Goal: Information Seeking & Learning: Stay updated

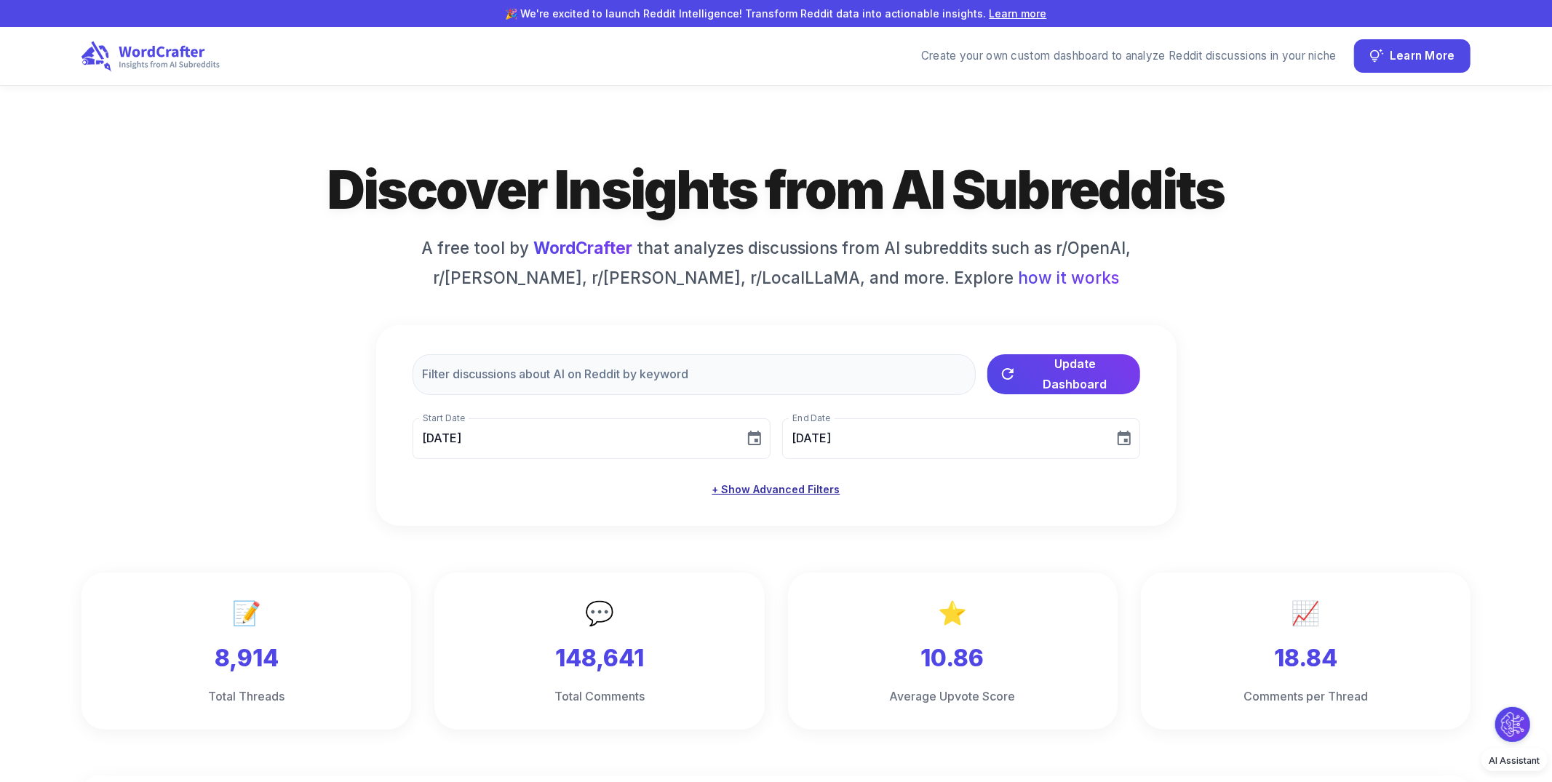
click at [767, 492] on button "+ Show Advanced Filters" at bounding box center [777, 490] width 140 height 27
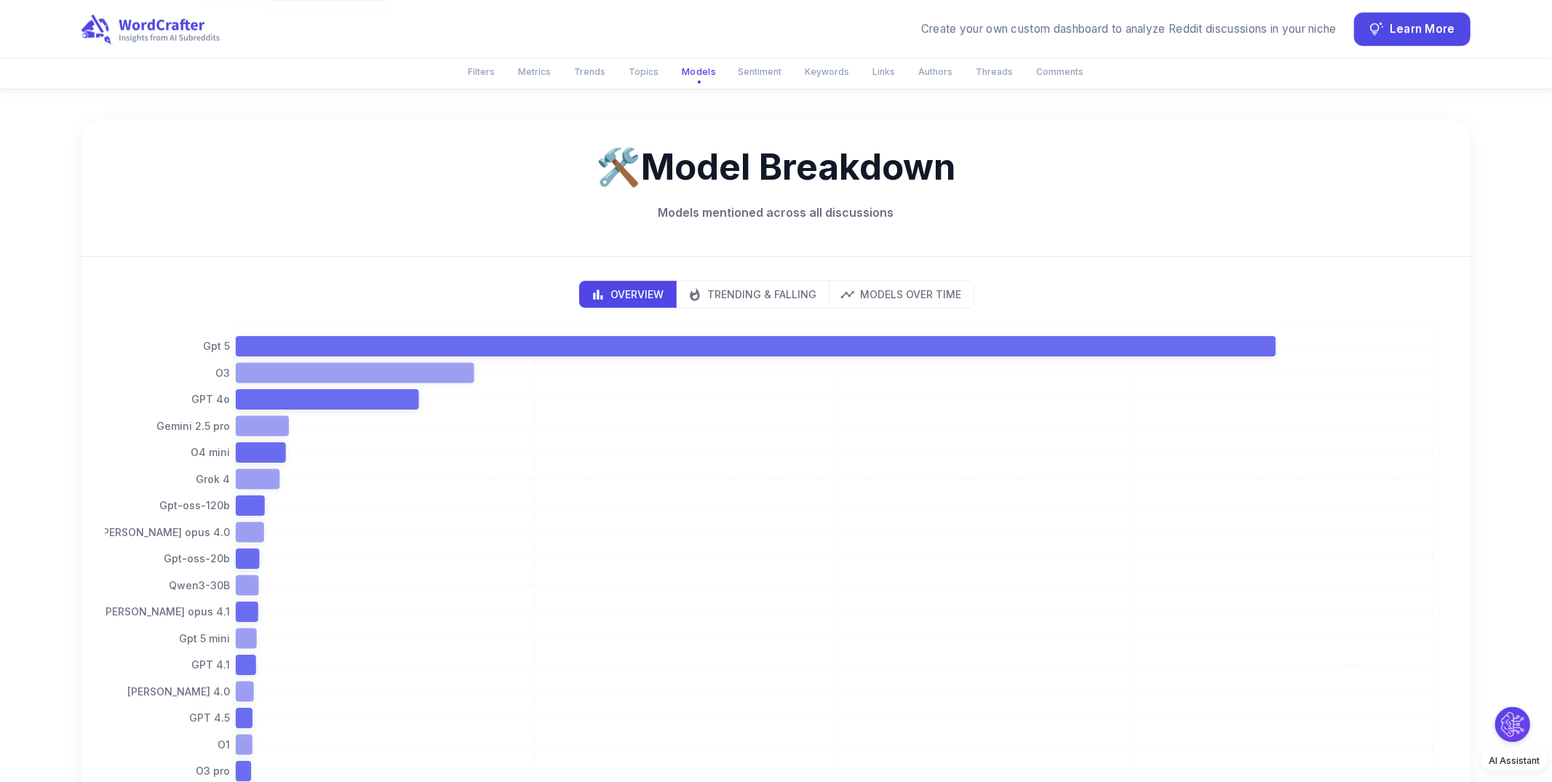
scroll to position [3912, 0]
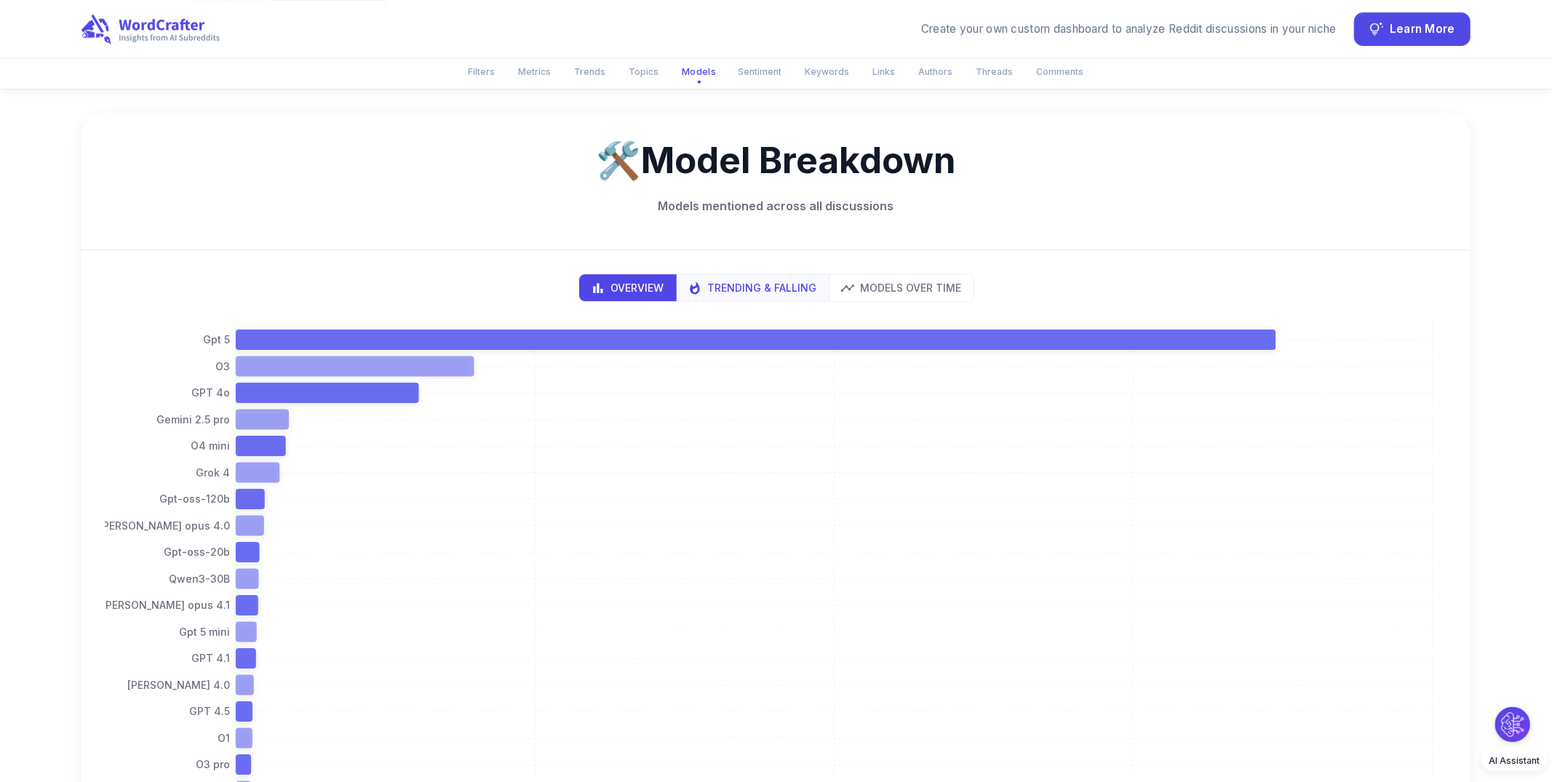
click at [723, 280] on p "Trending & Falling" at bounding box center [762, 287] width 109 height 15
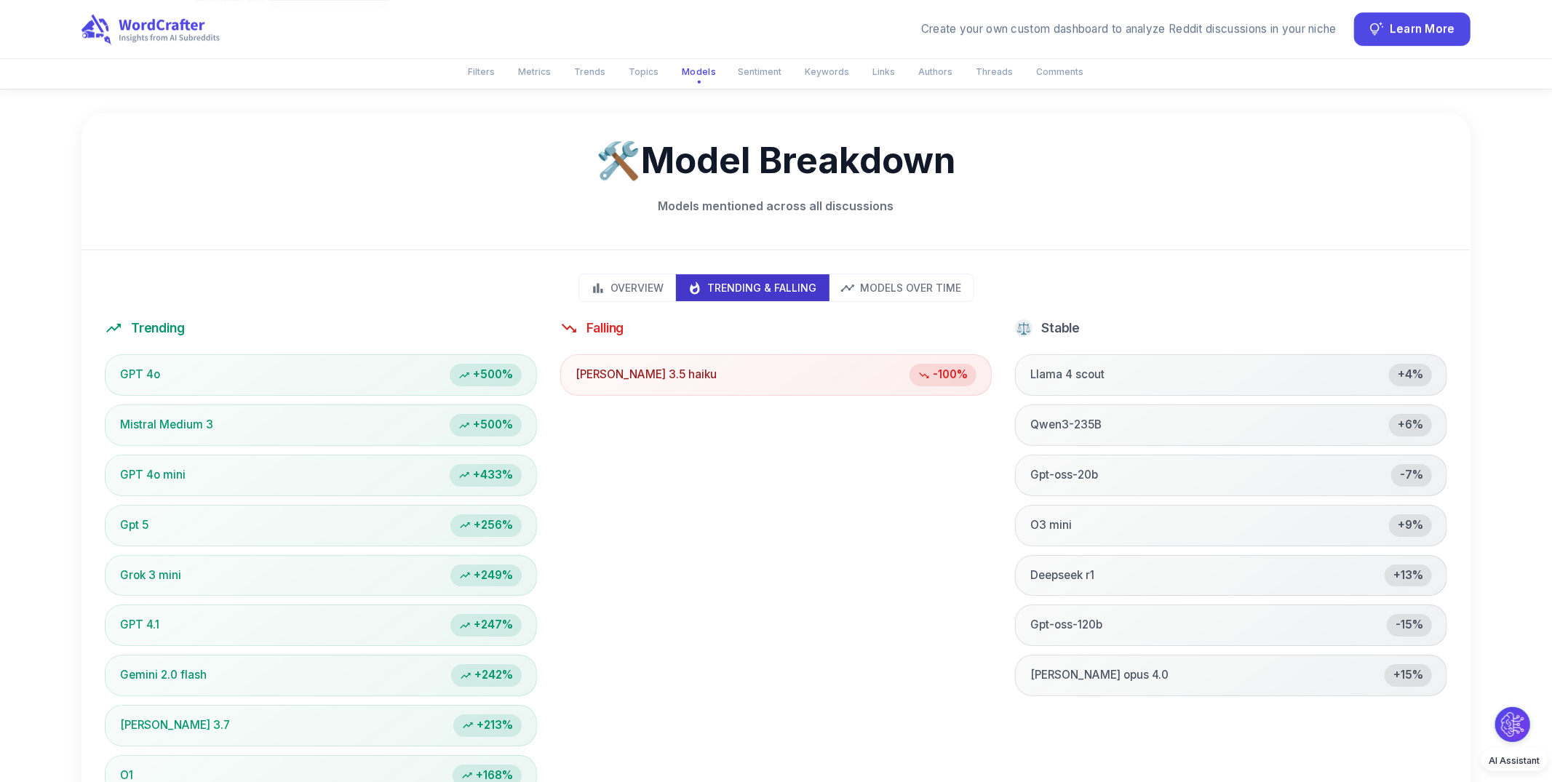
scroll to position [3928, 0]
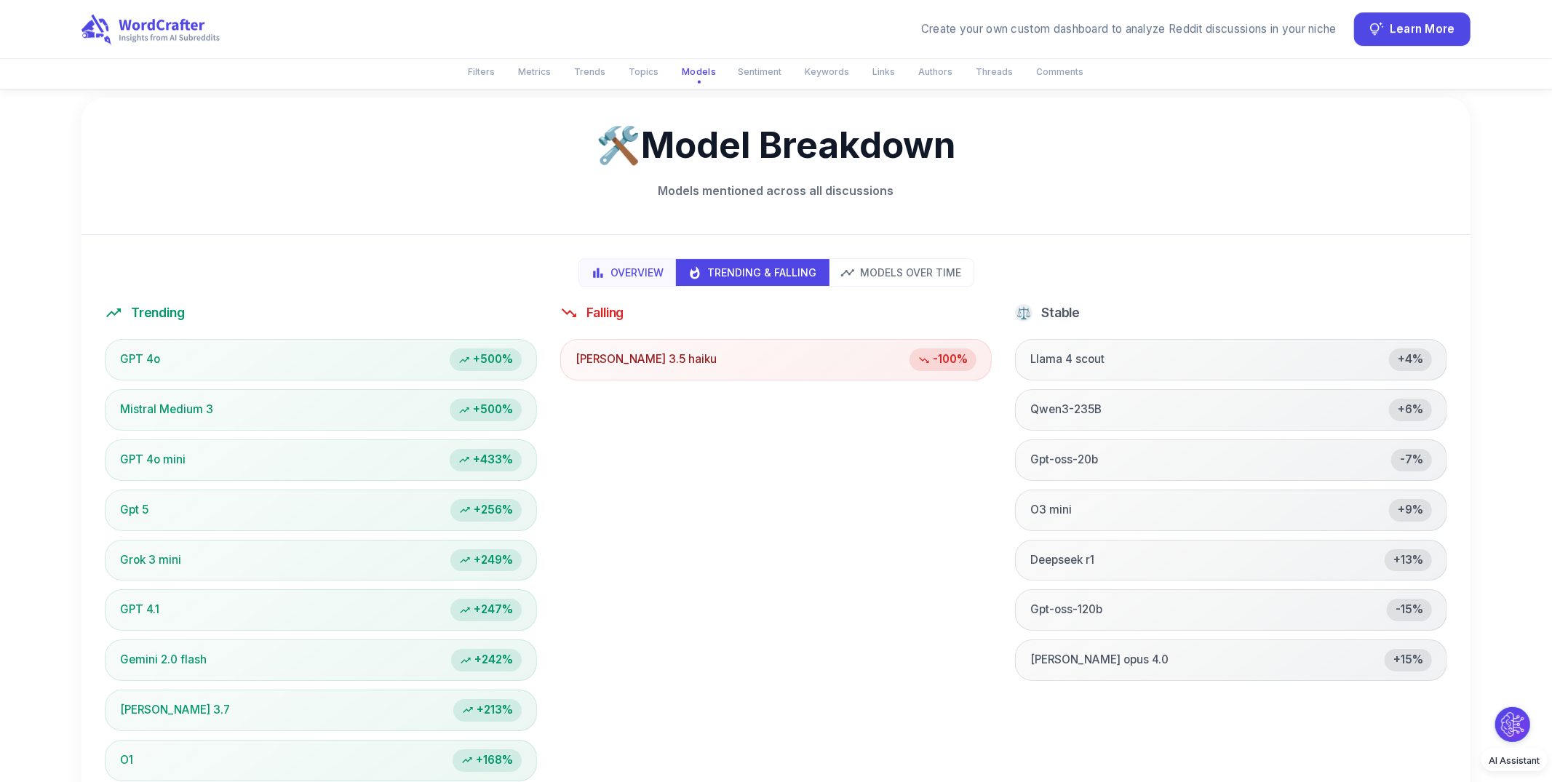
click at [637, 265] on p "Overview" at bounding box center [637, 272] width 53 height 15
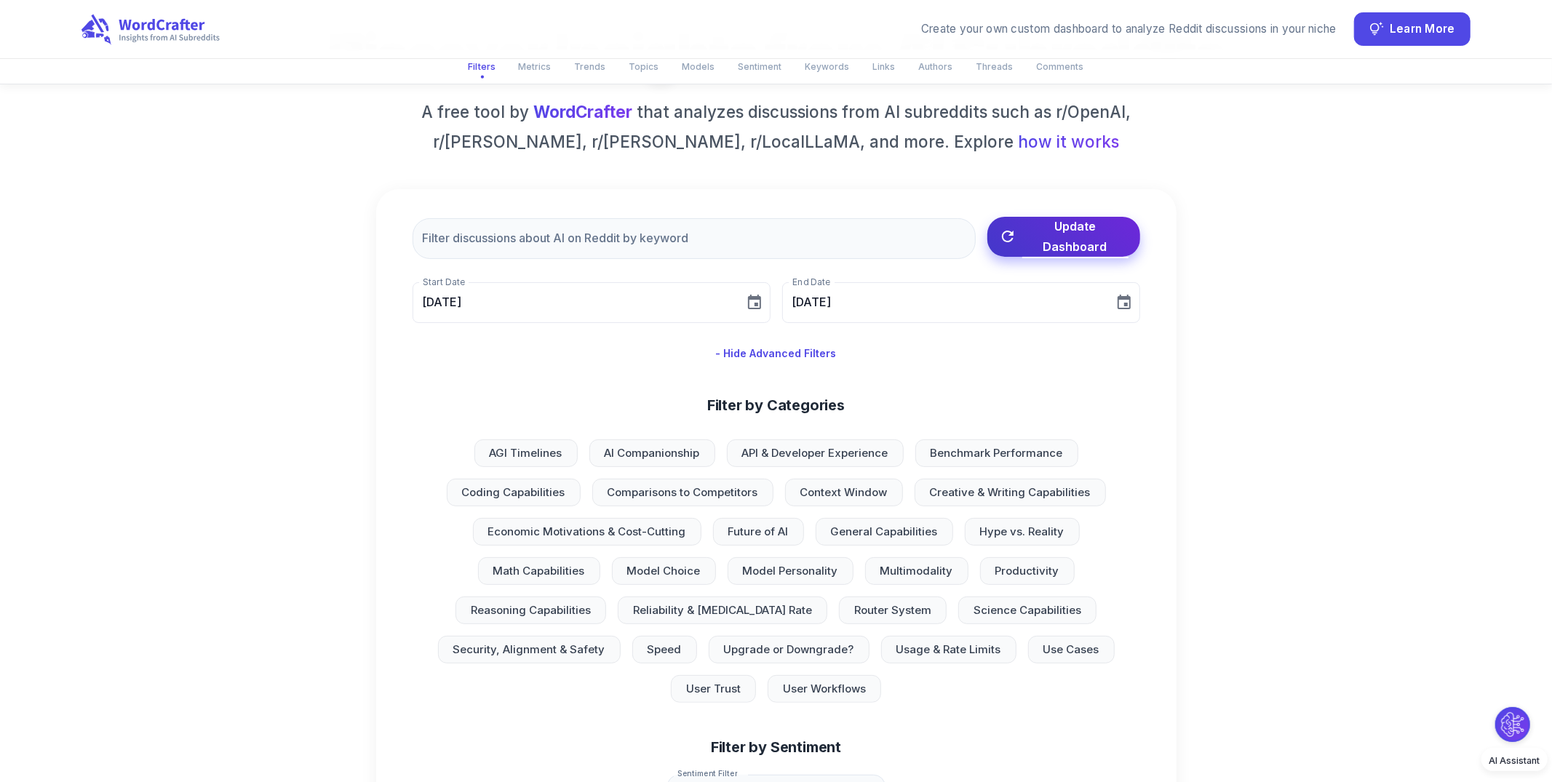
scroll to position [0, 0]
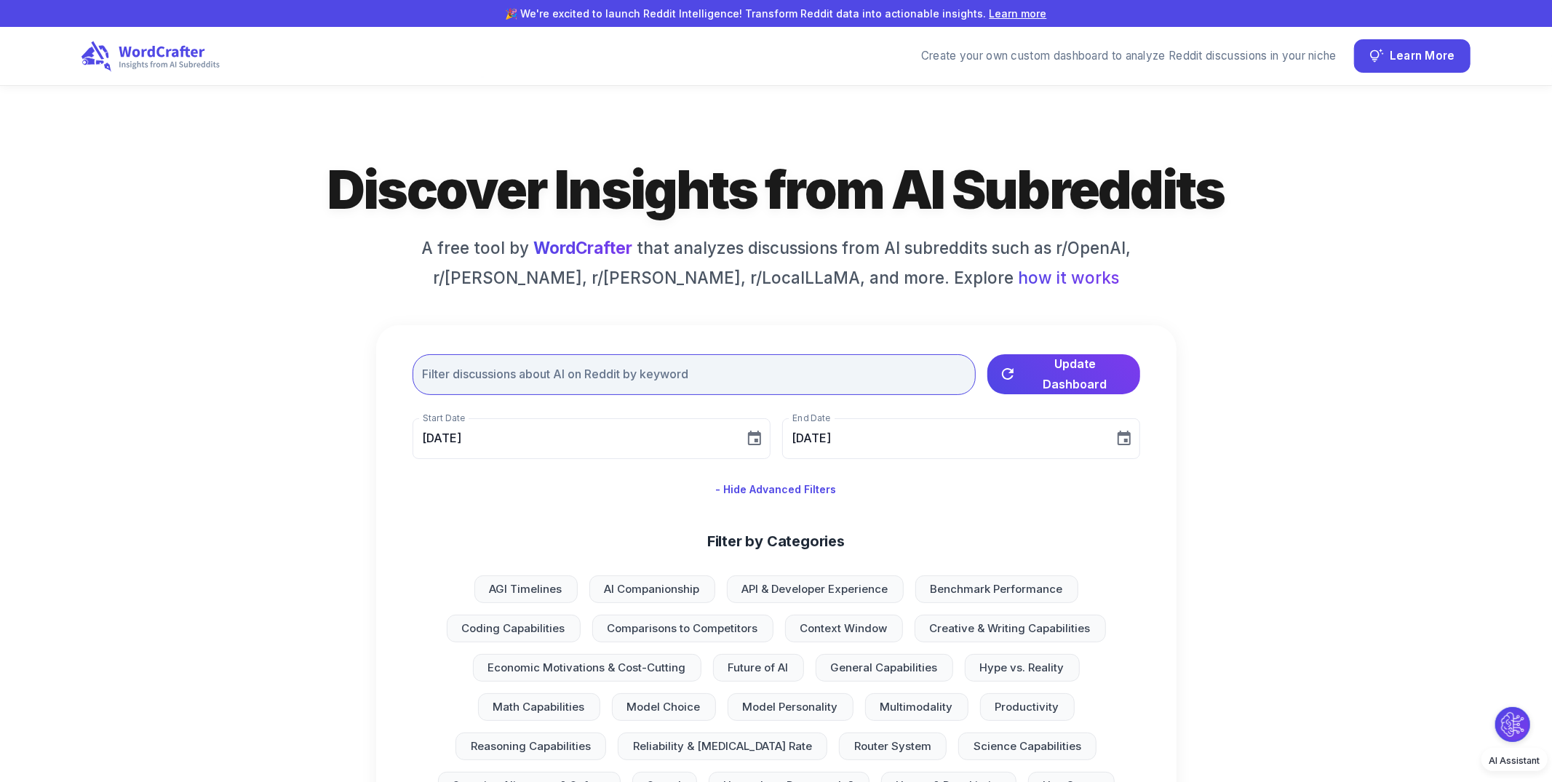
click at [589, 384] on input "text" at bounding box center [694, 374] width 563 height 41
click at [721, 449] on input "[DATE]" at bounding box center [574, 438] width 322 height 41
click at [723, 376] on input "text" at bounding box center [694, 374] width 563 height 41
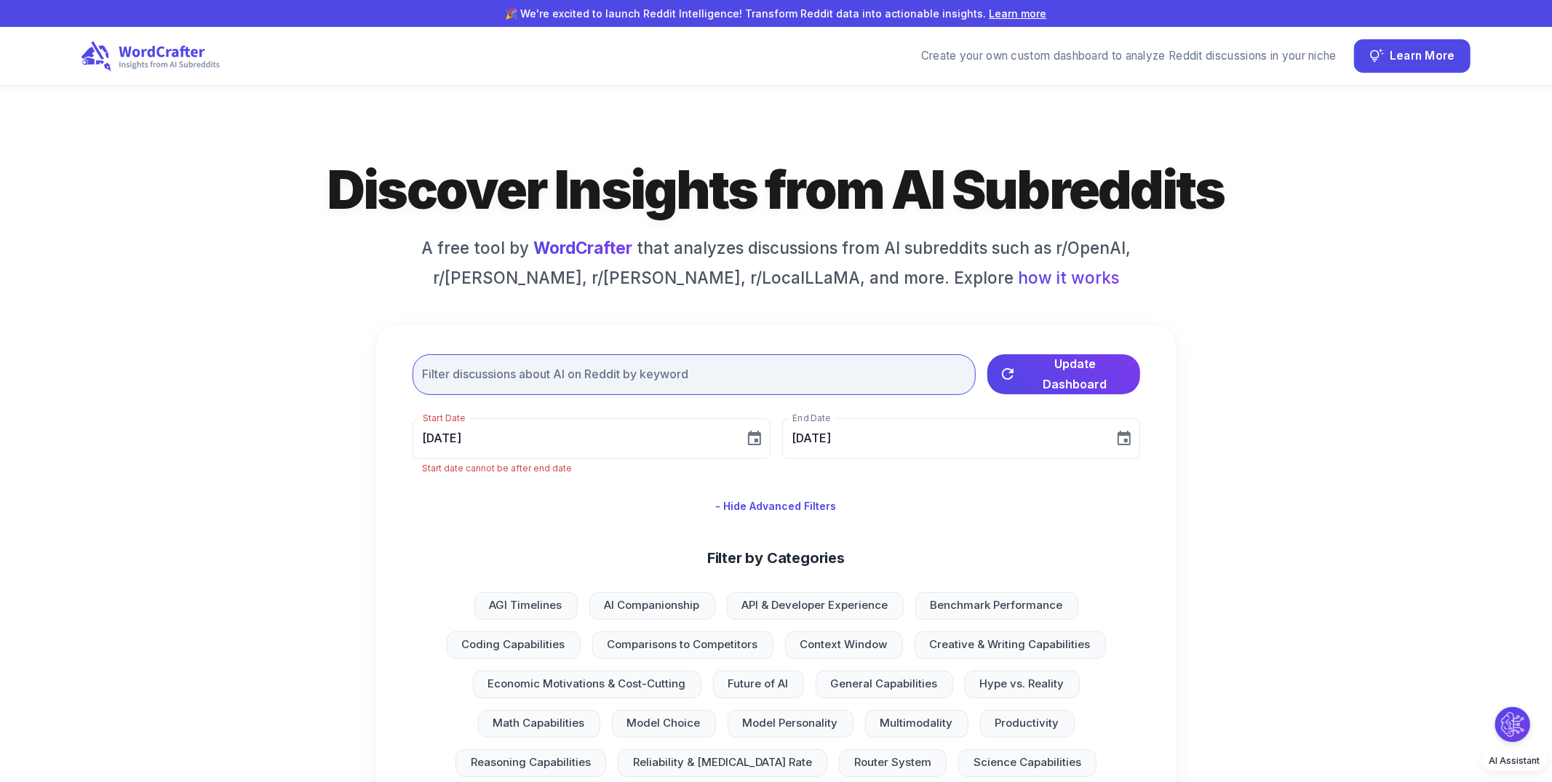
type input "[DATE]"
click at [724, 386] on input "text" at bounding box center [694, 374] width 563 height 41
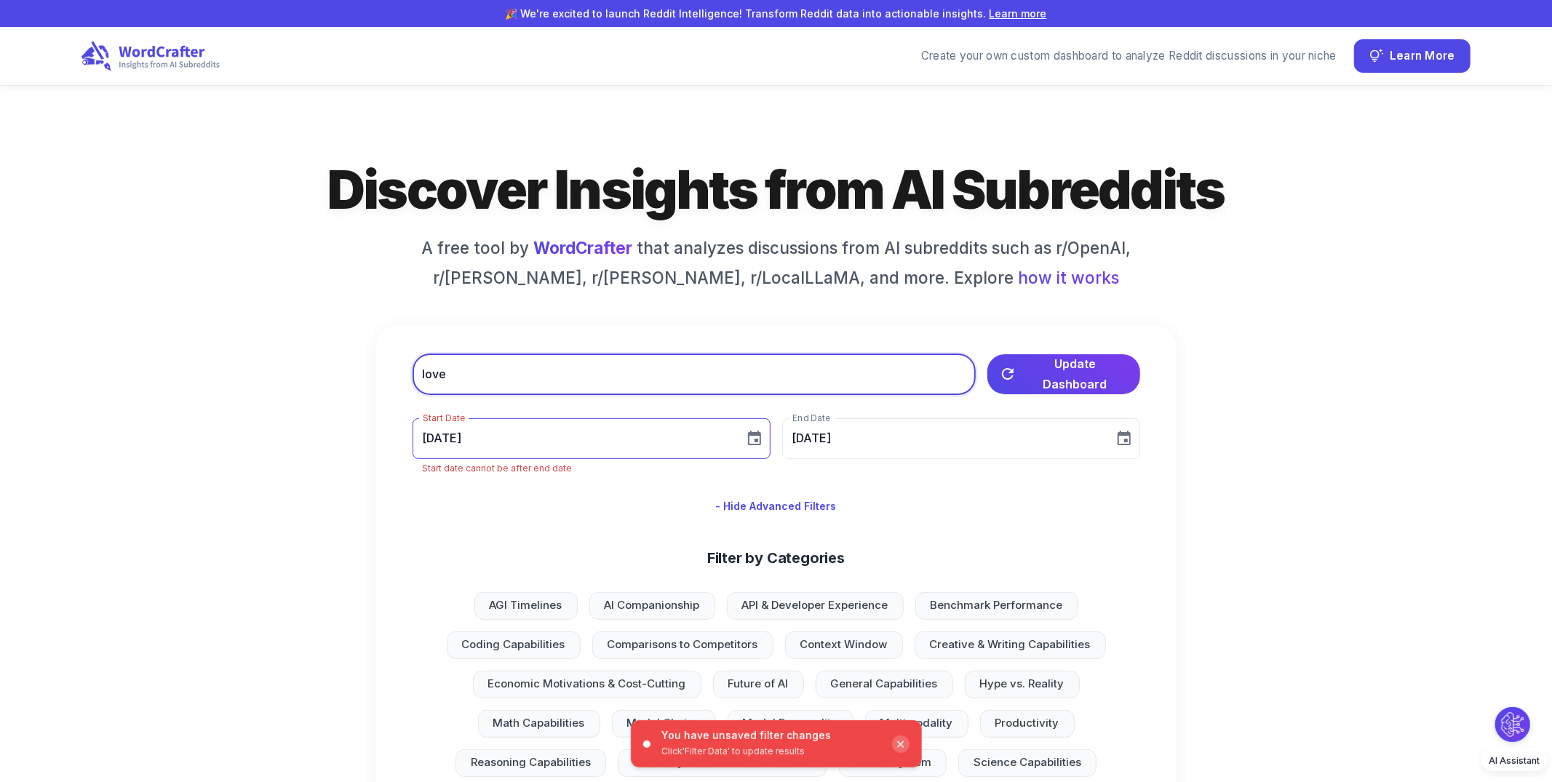
type input "love"
click at [751, 434] on icon "Choose date, selected date is Oct 15, 2025" at bounding box center [754, 438] width 13 height 15
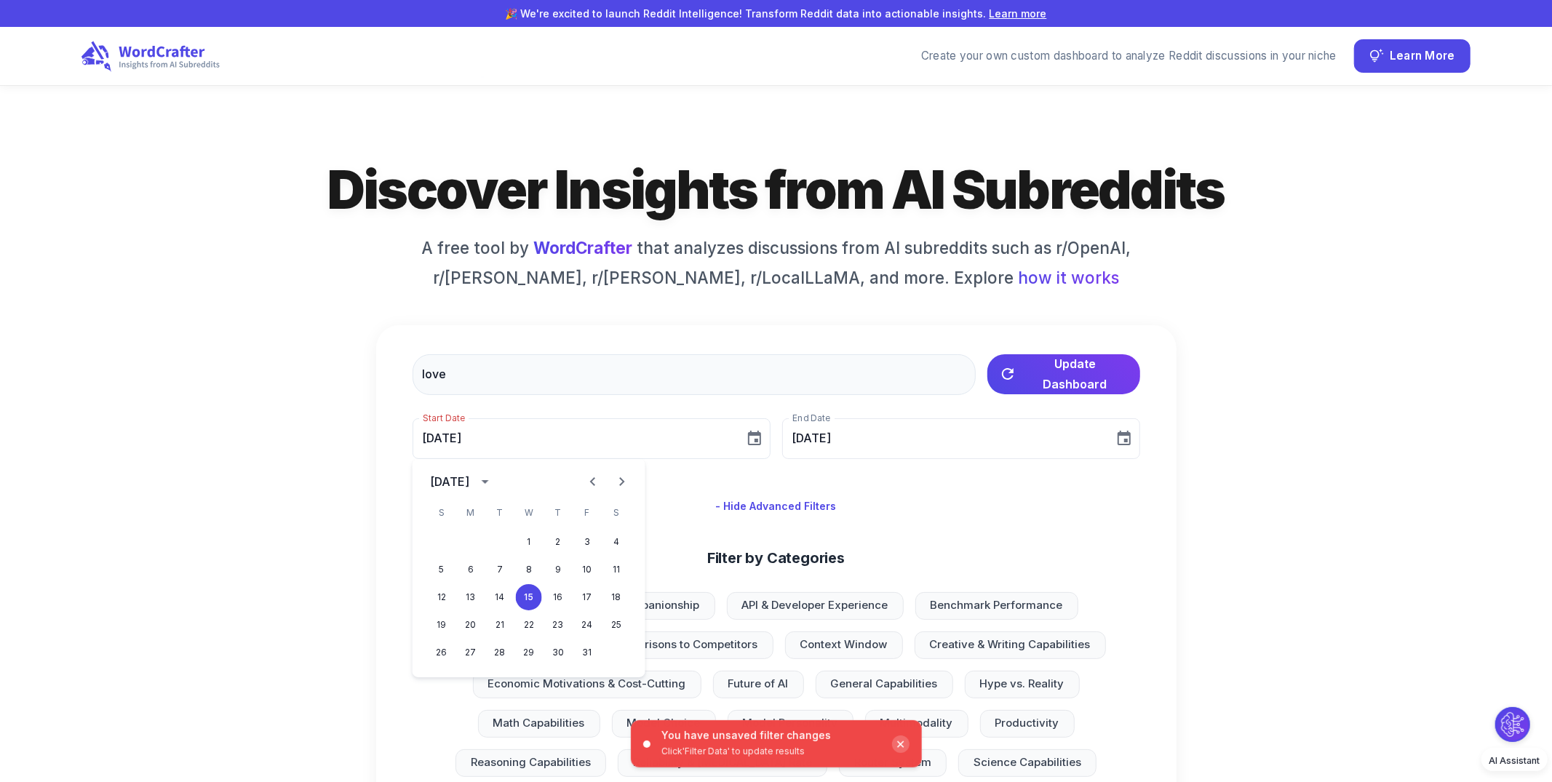
click at [586, 480] on icon "Previous month" at bounding box center [592, 481] width 17 height 17
click at [470, 566] on button "4" at bounding box center [471, 570] width 26 height 26
type input "[DATE]"
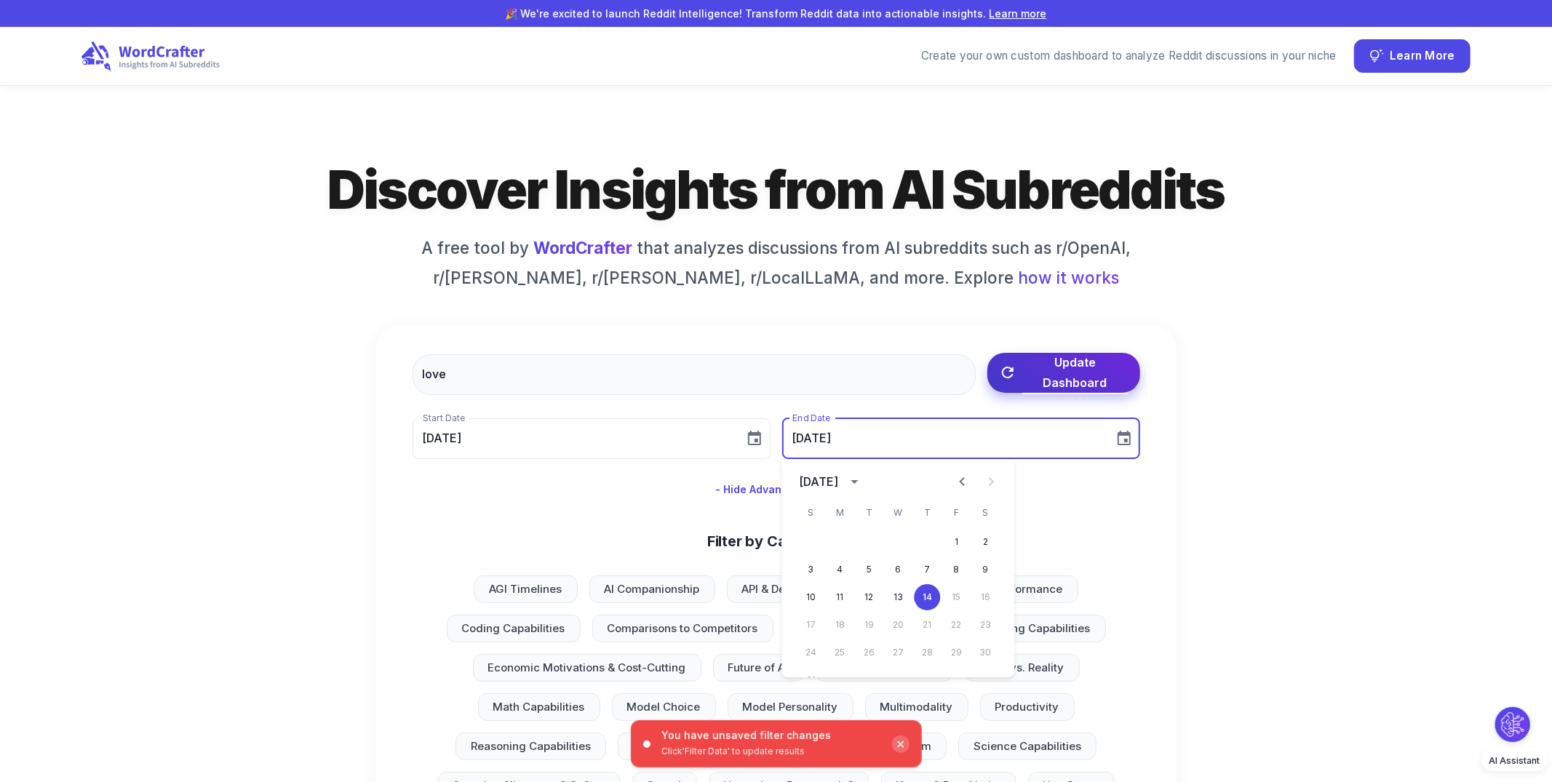
click at [1067, 365] on span "Update Dashboard" at bounding box center [1075, 372] width 106 height 41
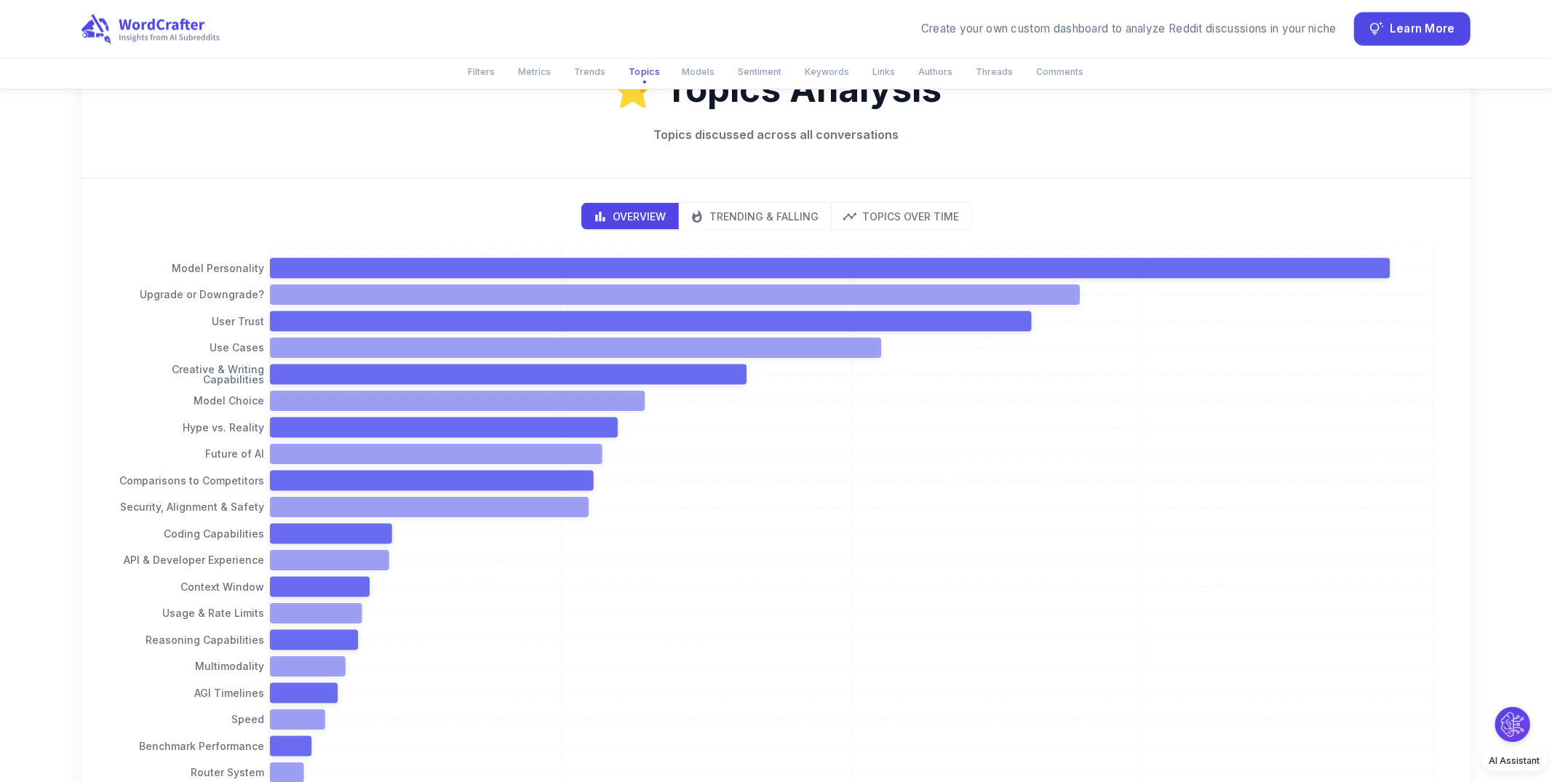
scroll to position [1711, 0]
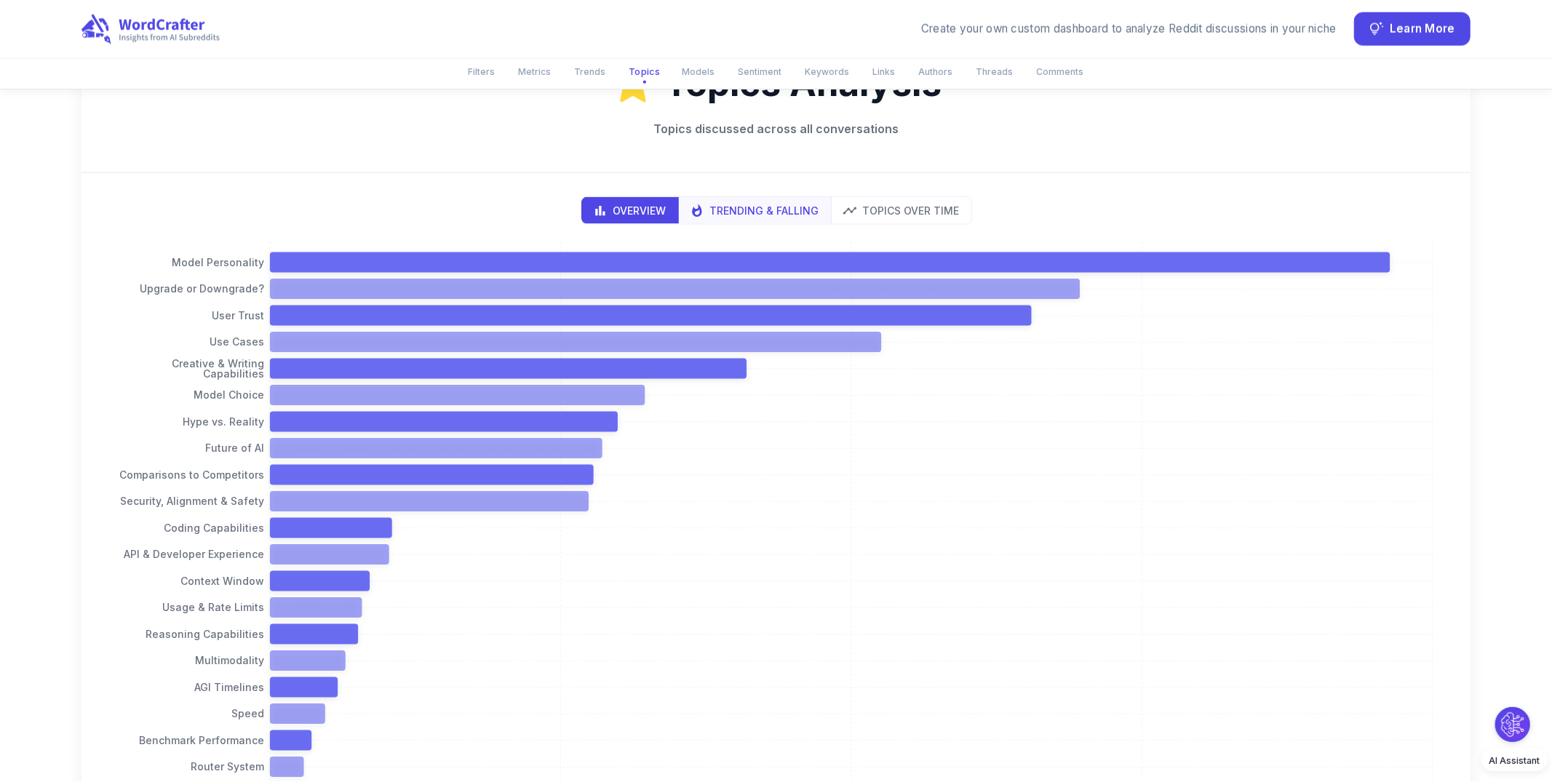
click at [780, 214] on p "Trending & Falling" at bounding box center [764, 210] width 109 height 15
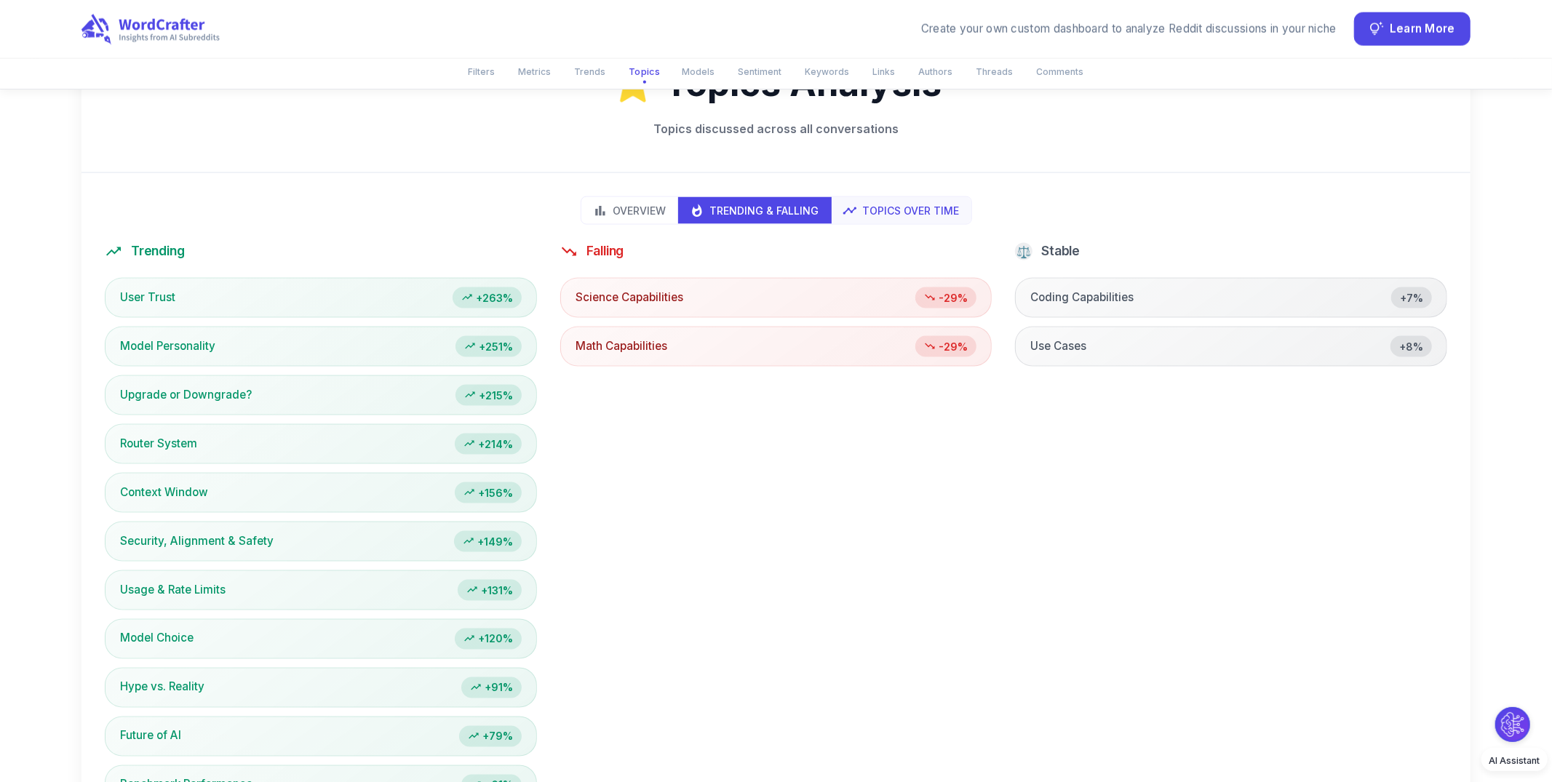
click at [929, 211] on p "Topics Over Time" at bounding box center [911, 210] width 97 height 15
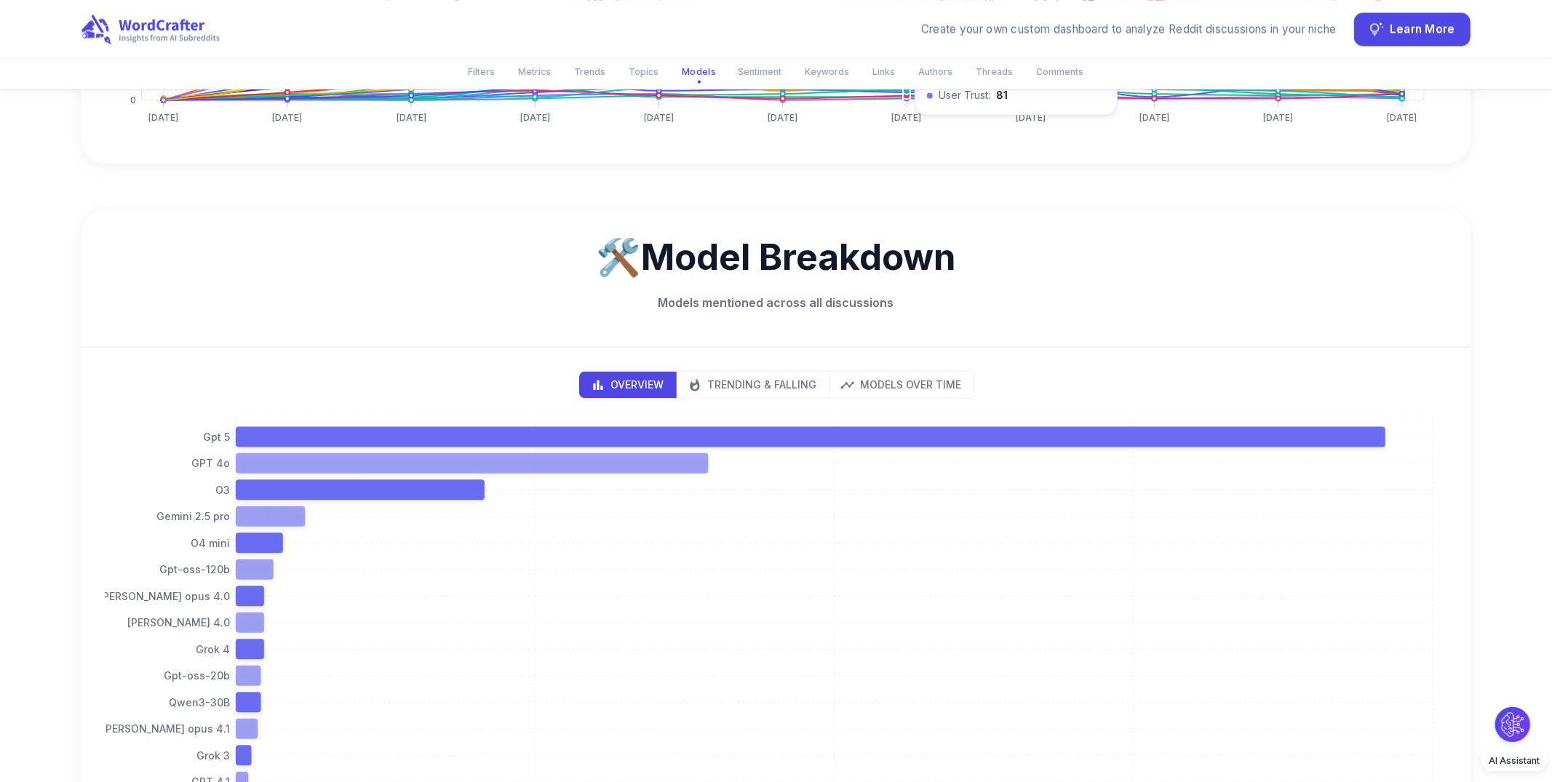
scroll to position [2517, 0]
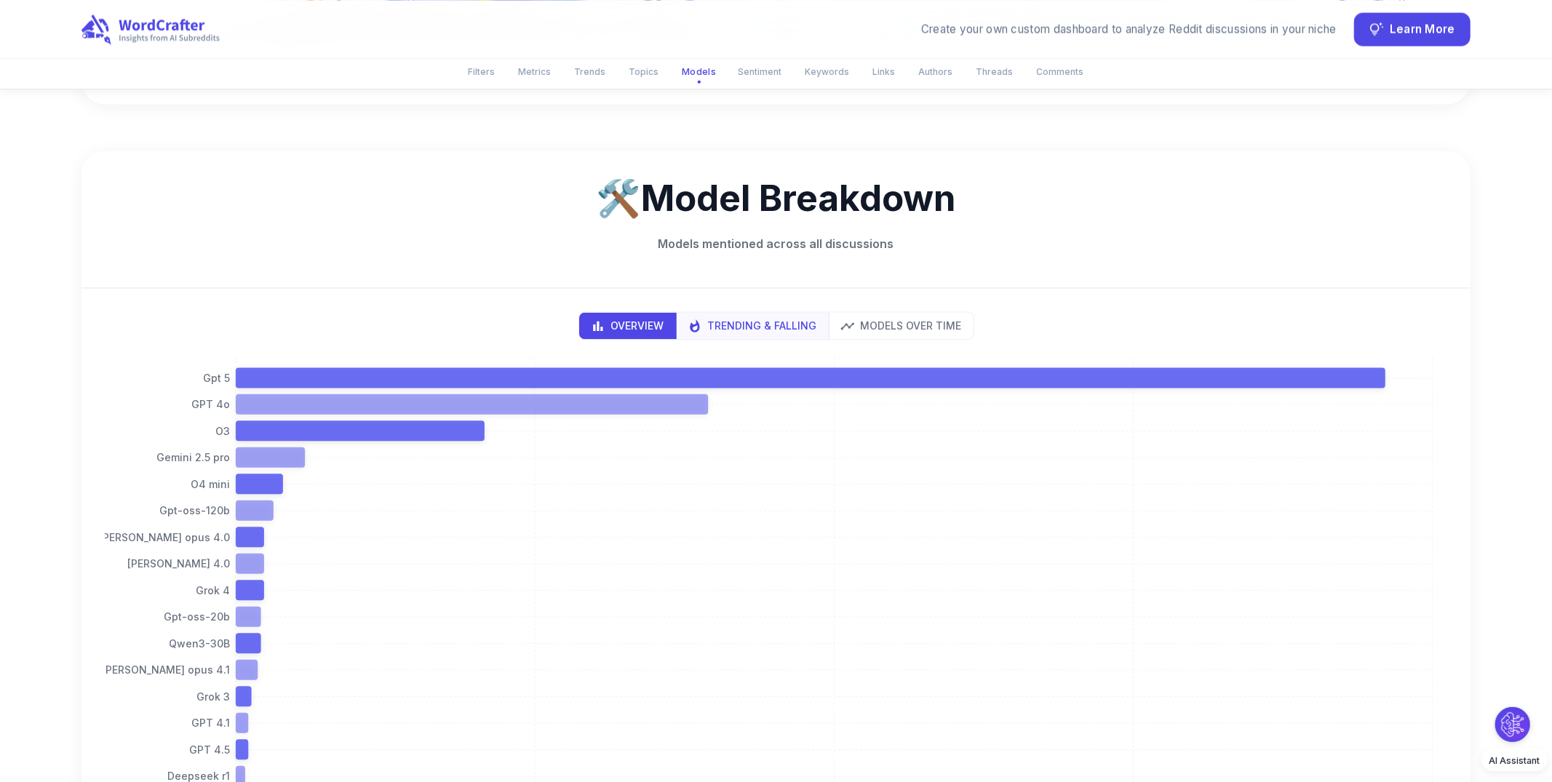
click at [759, 330] on p "Trending & Falling" at bounding box center [762, 325] width 109 height 15
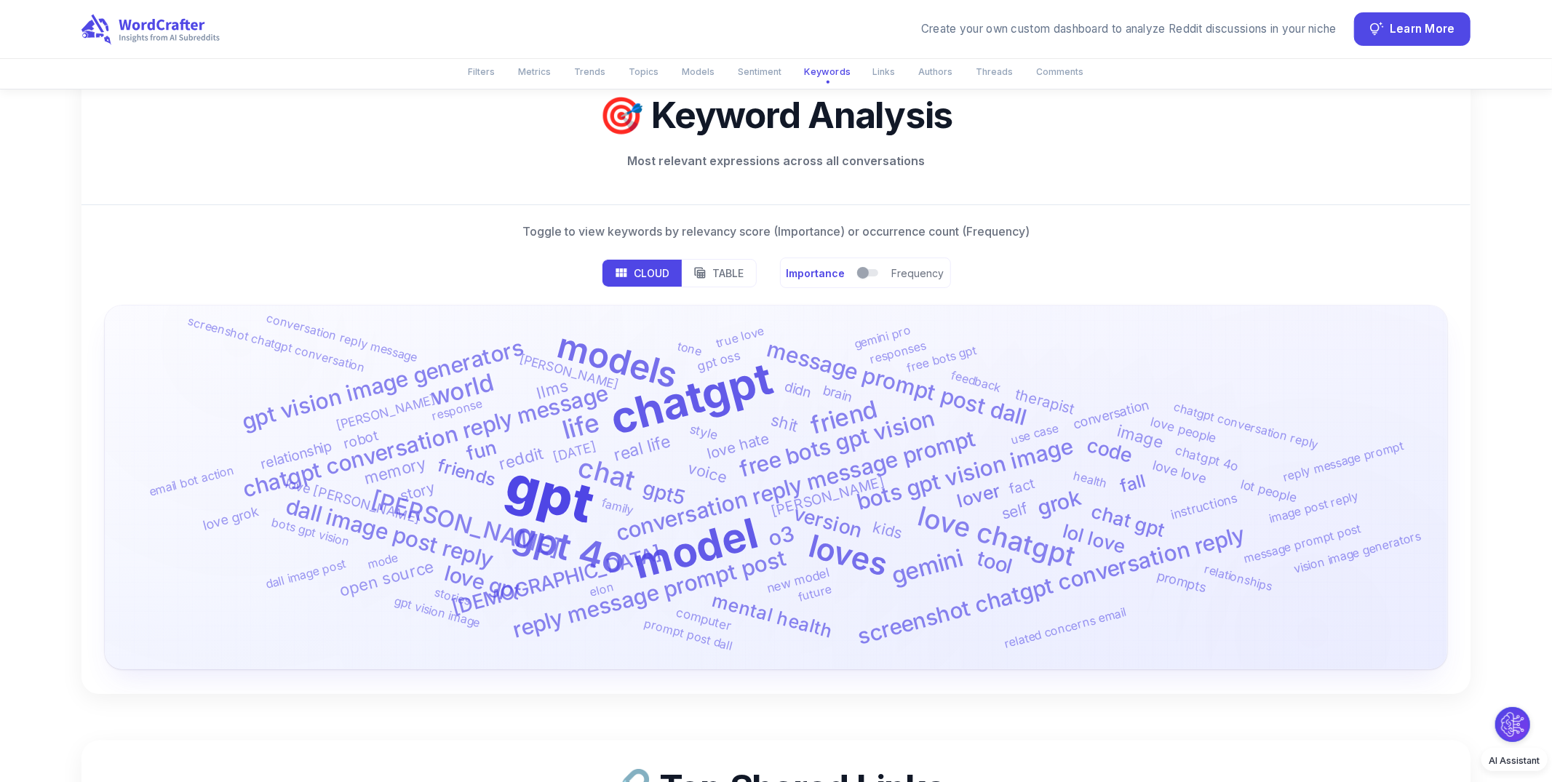
scroll to position [4805, 0]
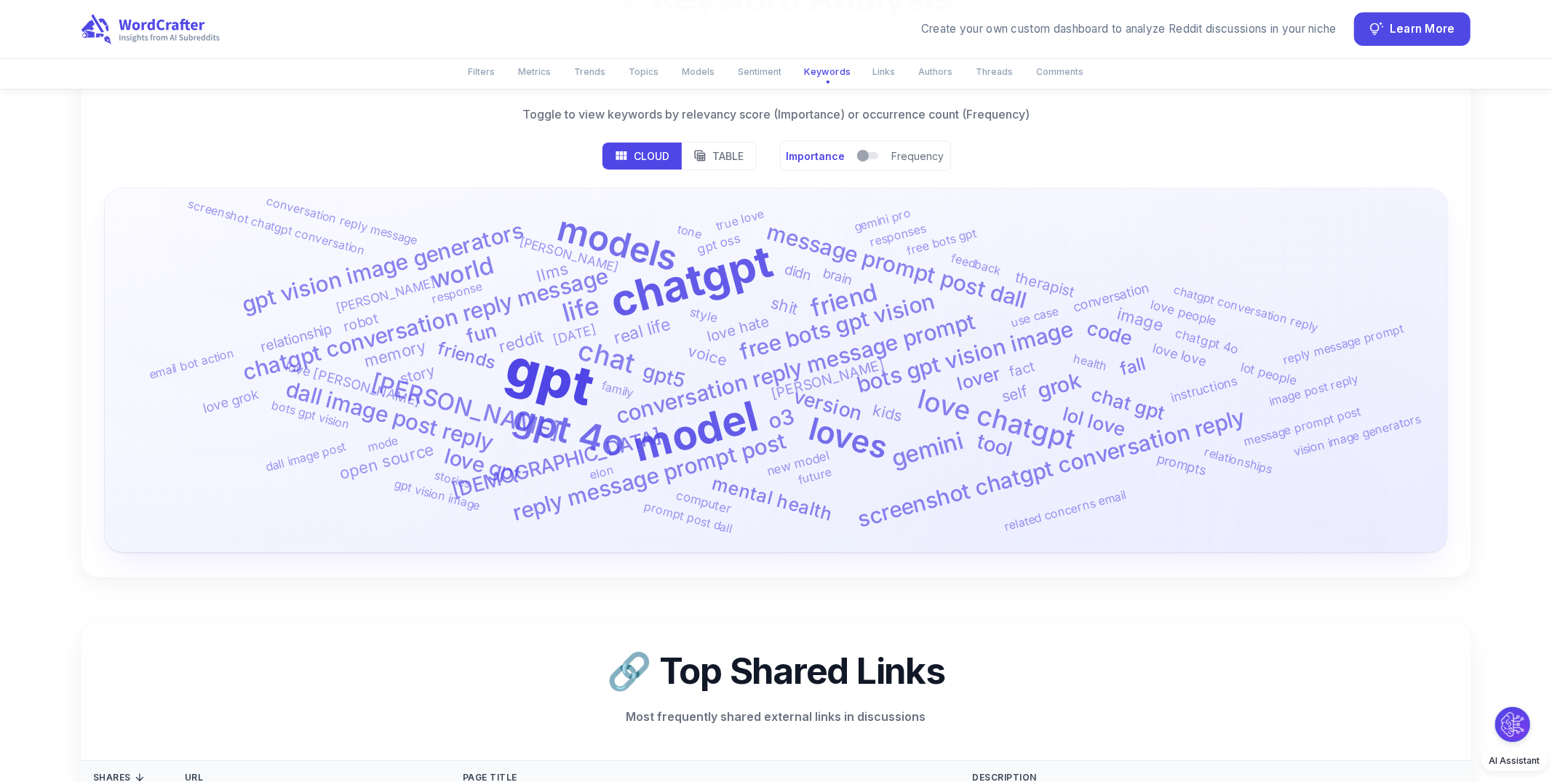
click at [739, 162] on p "Table" at bounding box center [728, 155] width 31 height 15
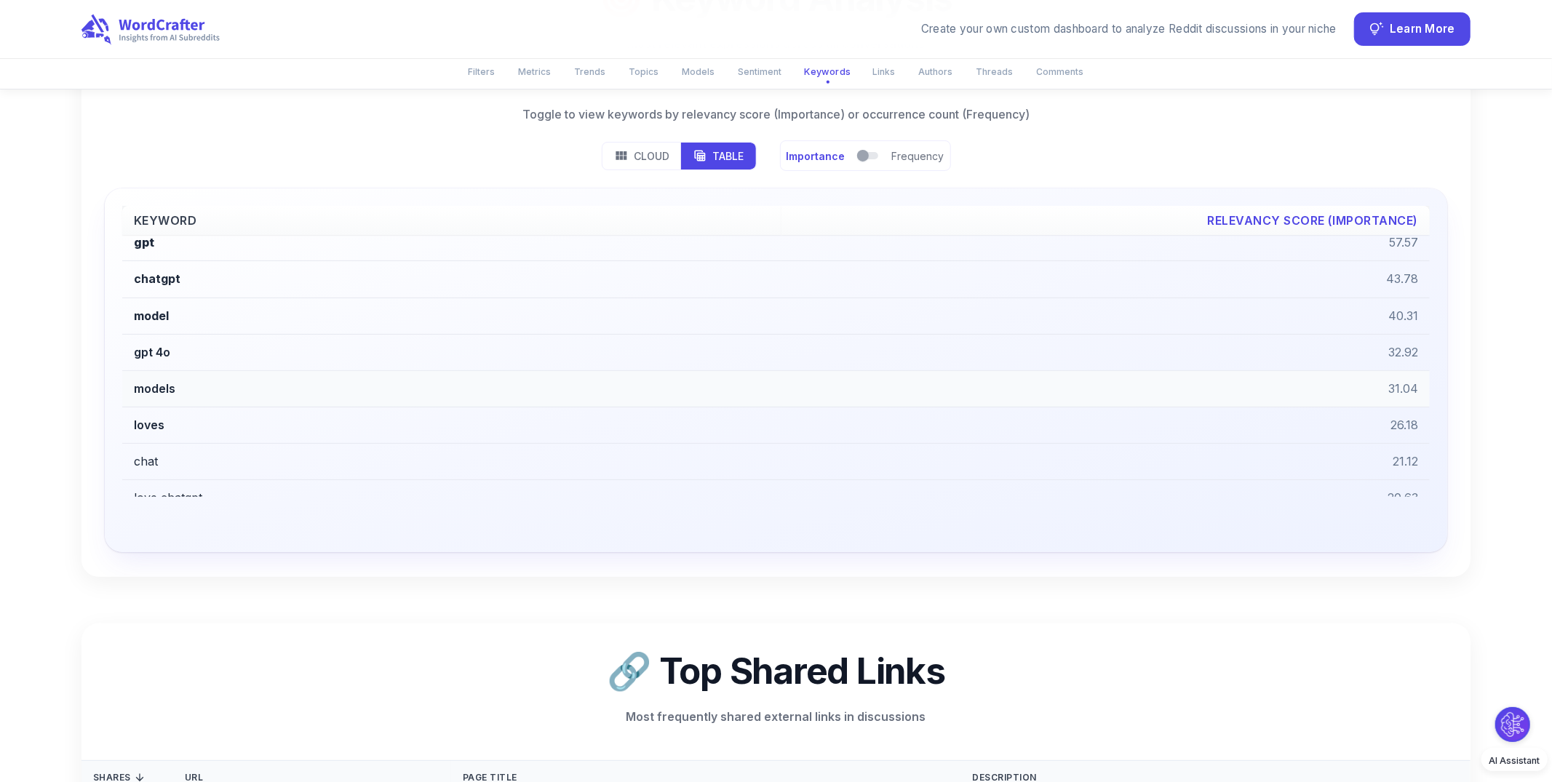
scroll to position [26, 0]
click at [640, 162] on p "Cloud" at bounding box center [653, 155] width 36 height 15
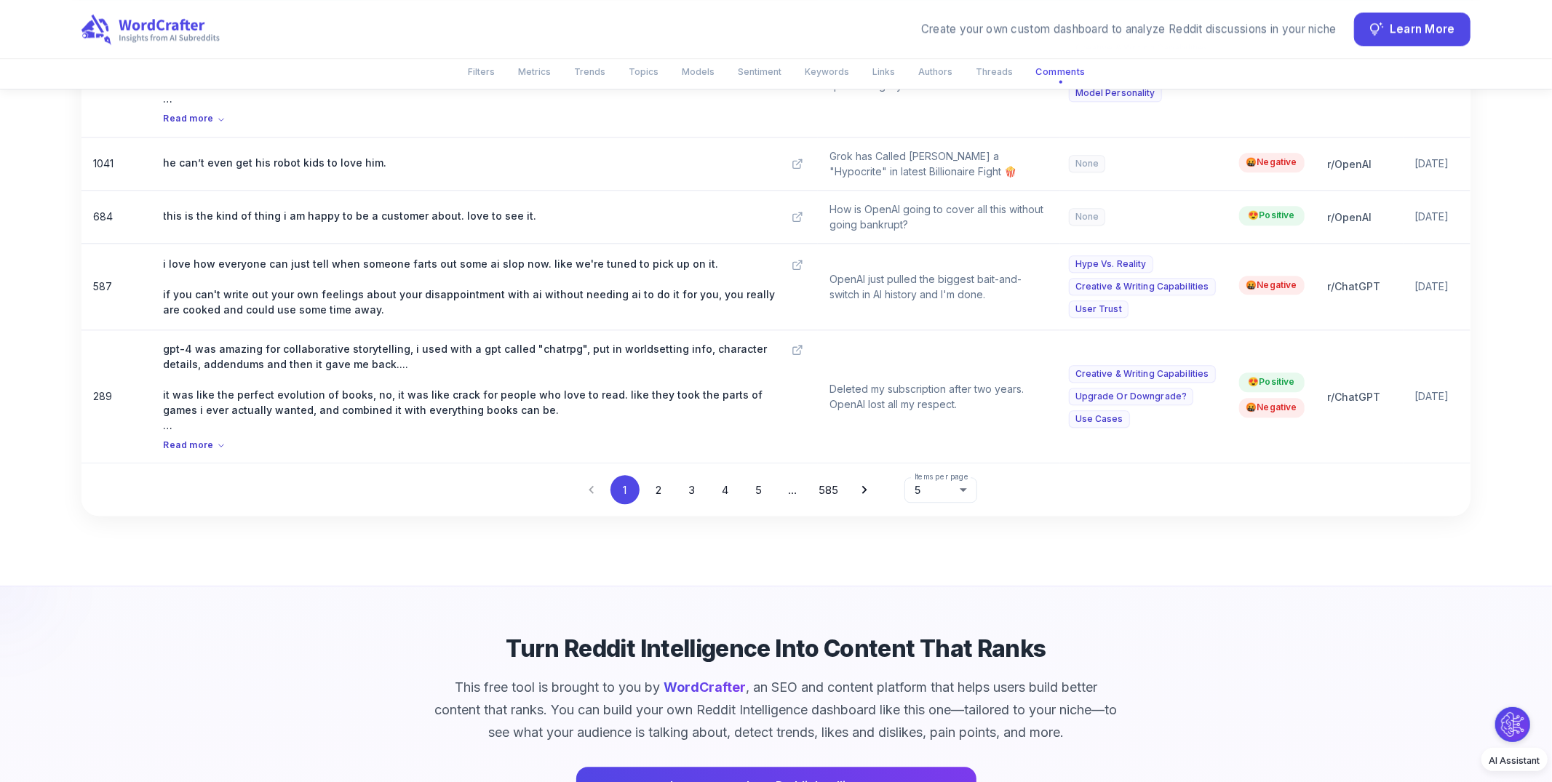
scroll to position [7760, 0]
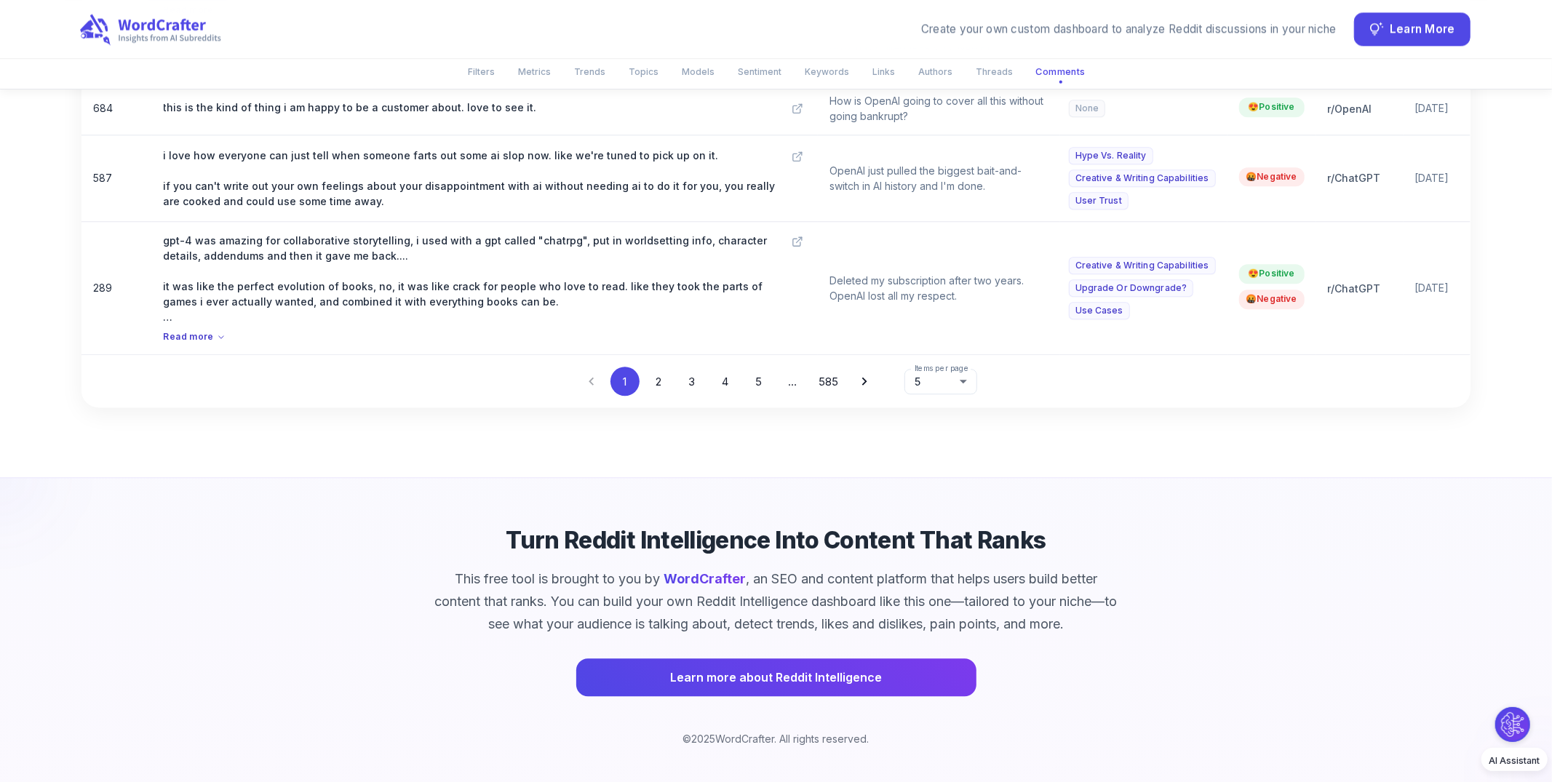
click at [135, 20] on icon at bounding box center [150, 29] width 141 height 32
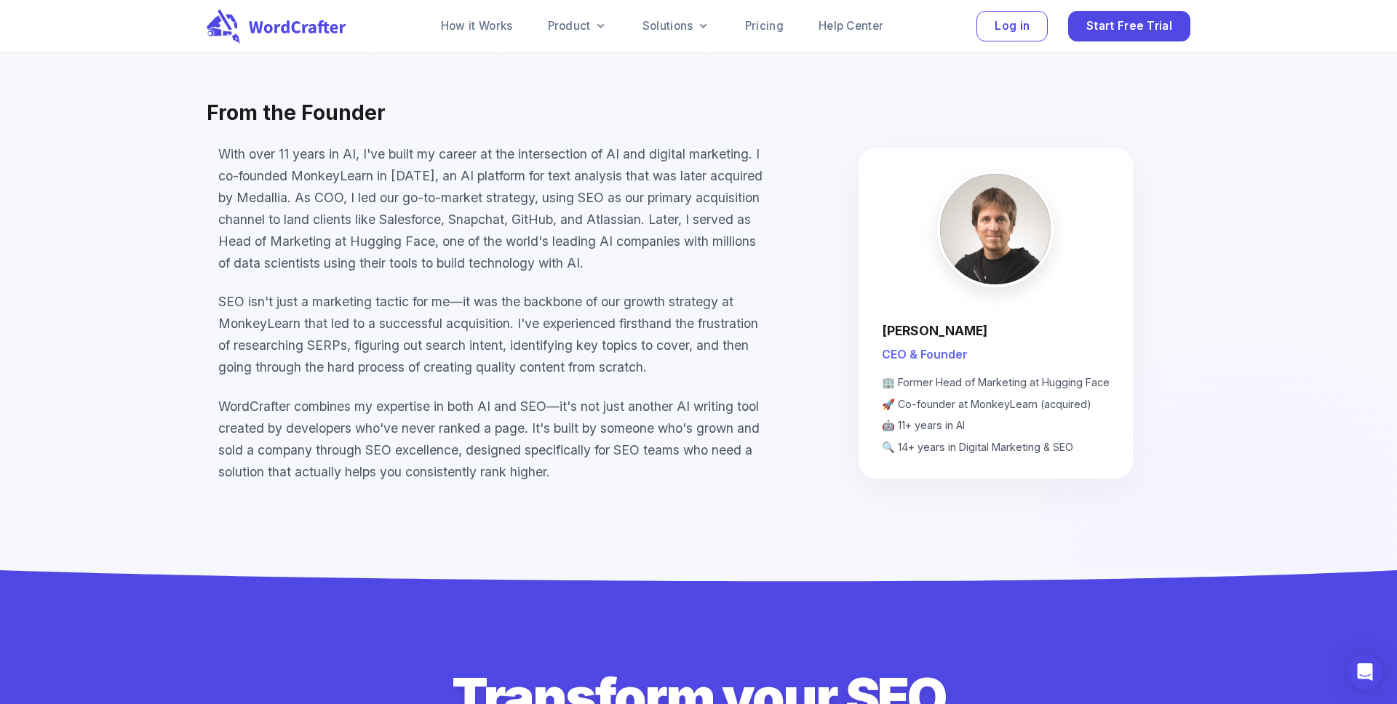
scroll to position [9716, 0]
